Goal: Communication & Community: Ask a question

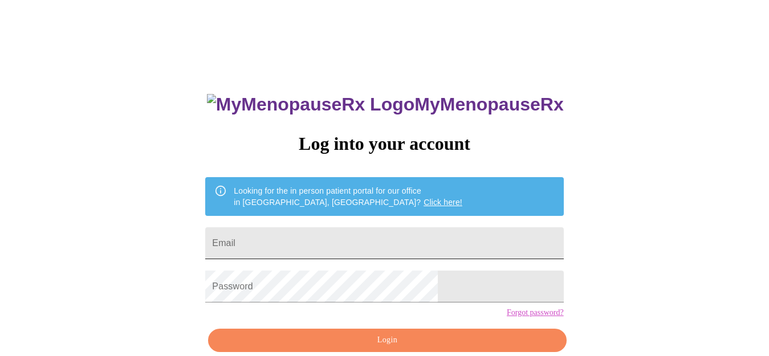
click at [370, 242] on input "Email" at bounding box center [384, 243] width 358 height 32
type input "[EMAIL_ADDRESS][DOMAIN_NAME]"
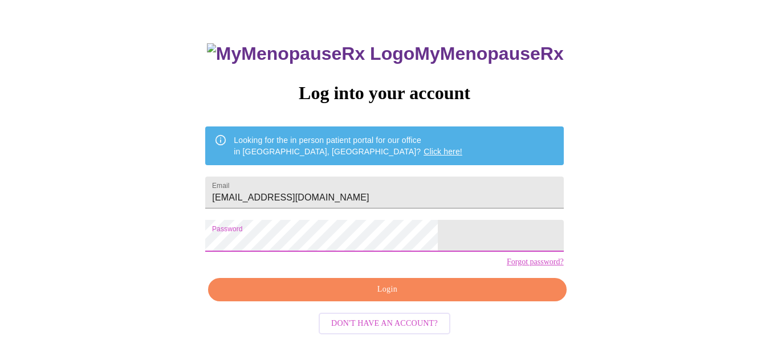
scroll to position [55, 0]
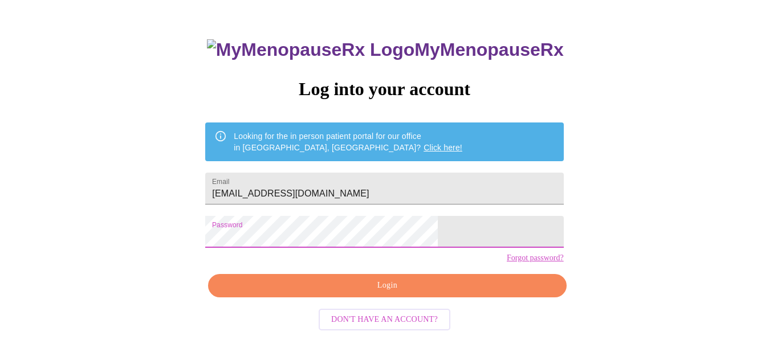
click at [463, 293] on span "Login" at bounding box center [387, 286] width 332 height 14
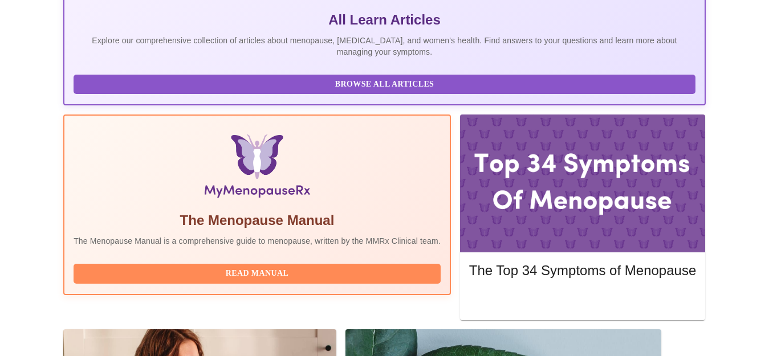
scroll to position [268, 0]
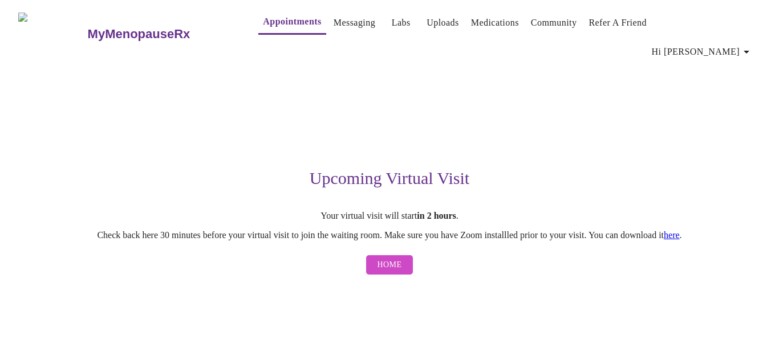
click at [404, 255] on button "Home" at bounding box center [389, 265] width 47 height 20
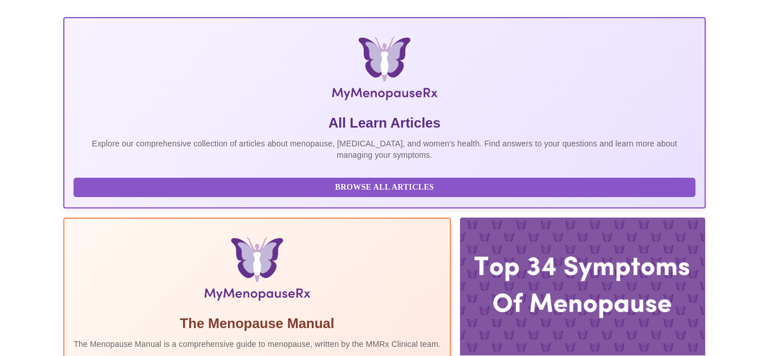
scroll to position [268, 0]
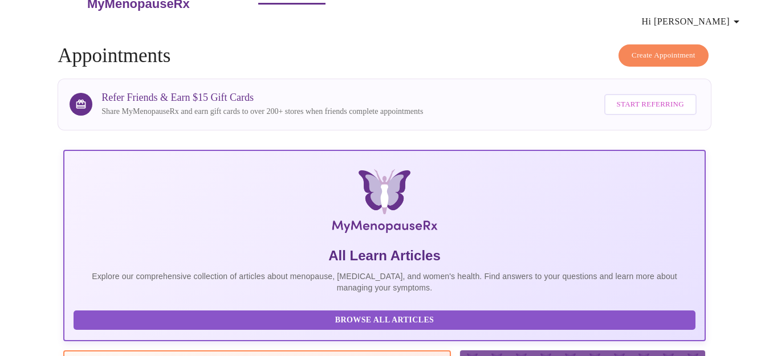
scroll to position [0, 0]
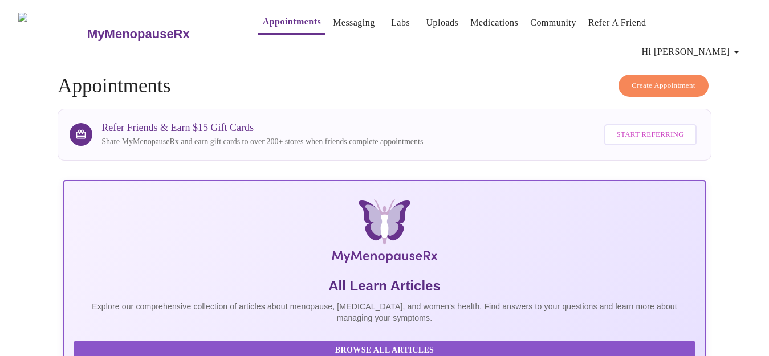
click at [737, 45] on icon "button" at bounding box center [737, 52] width 14 height 14
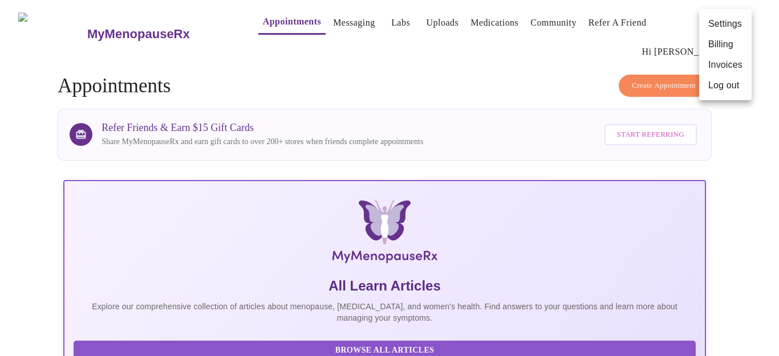
click at [322, 28] on div at bounding box center [389, 178] width 779 height 356
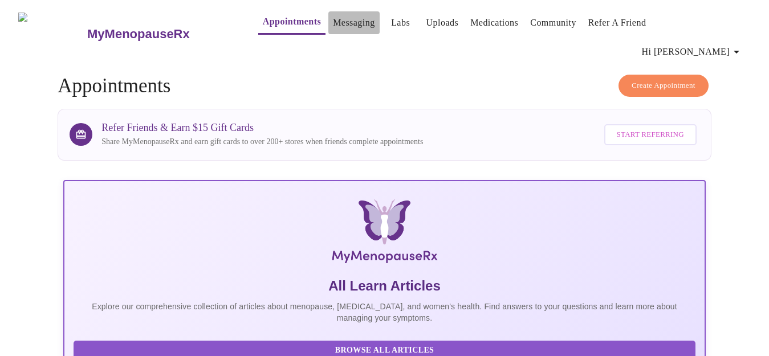
click at [333, 23] on link "Messaging" at bounding box center [354, 23] width 42 height 16
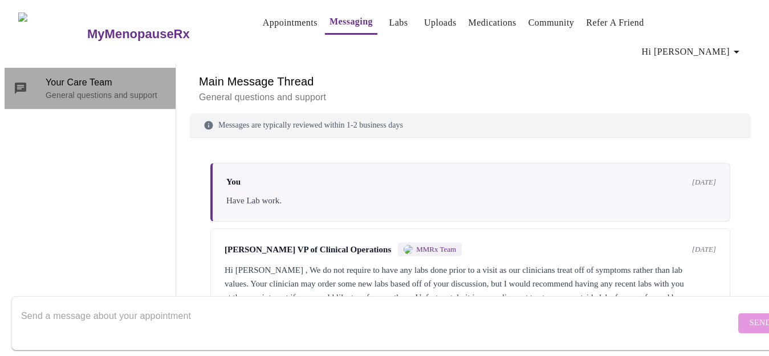
click at [96, 89] on p "General questions and support" at bounding box center [106, 94] width 121 height 11
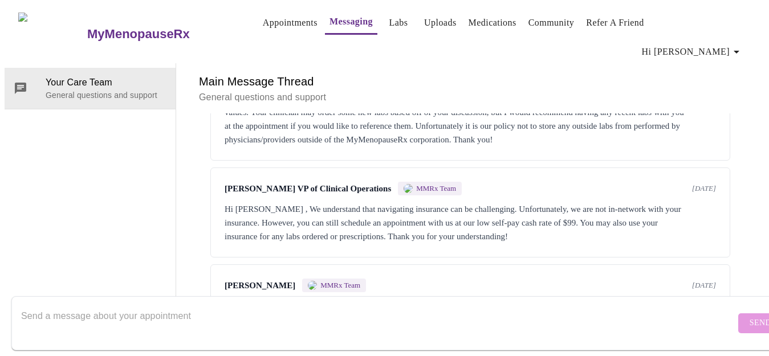
scroll to position [182, 0]
click at [44, 307] on textarea "Send a message about your appointment" at bounding box center [378, 323] width 714 height 36
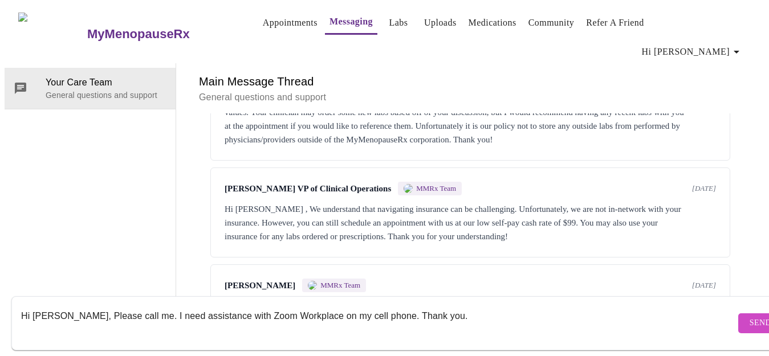
type textarea "Hi [PERSON_NAME], Please call me. I need assistance with Zoom Workplace on my c…"
click at [750, 316] on span "Send" at bounding box center [761, 323] width 22 height 14
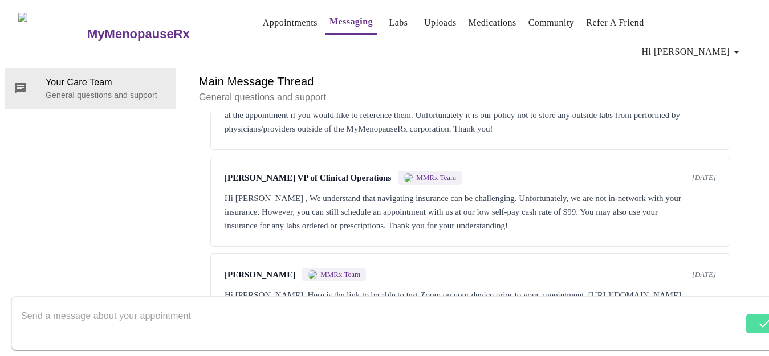
scroll to position [251, 0]
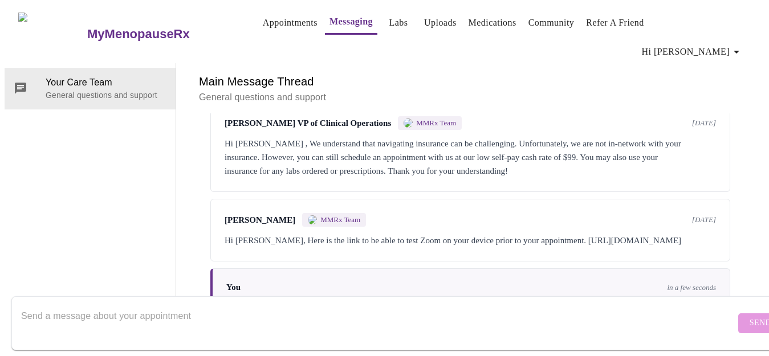
click at [118, 305] on textarea "Send a message about your appointment" at bounding box center [378, 323] width 714 height 36
type textarea "Is there a meeting ID?"
click at [738, 314] on button "Send" at bounding box center [760, 324] width 44 height 20
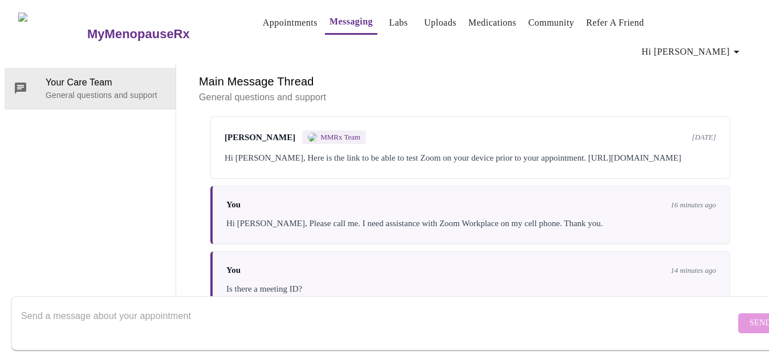
scroll to position [392, 0]
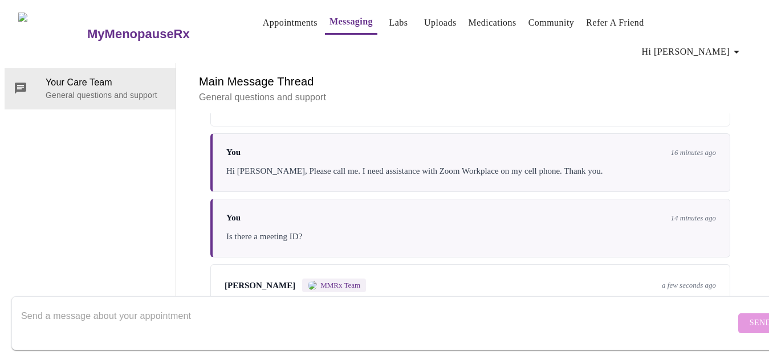
click at [202, 305] on textarea "Send a message about your appointment" at bounding box center [378, 323] width 714 height 36
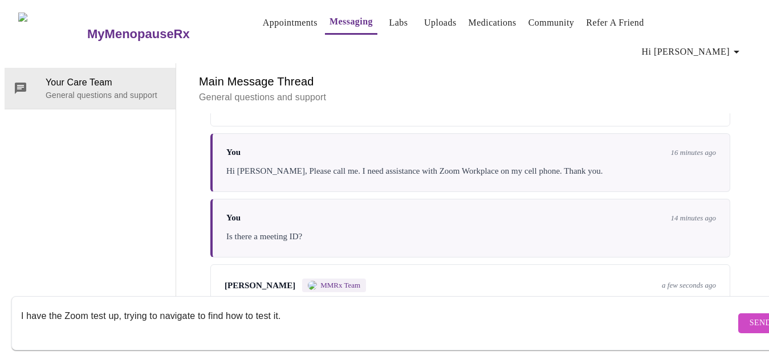
type textarea "I have the Zoom test up, trying to navigate to find how to test it."
click at [750, 316] on span "Send" at bounding box center [761, 323] width 22 height 14
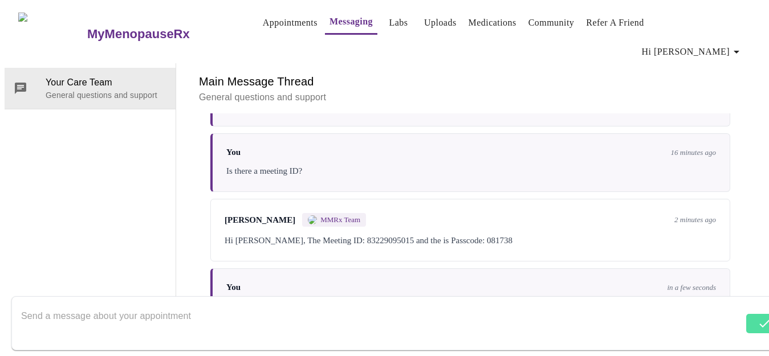
scroll to position [460, 0]
